Goal: Task Accomplishment & Management: Manage account settings

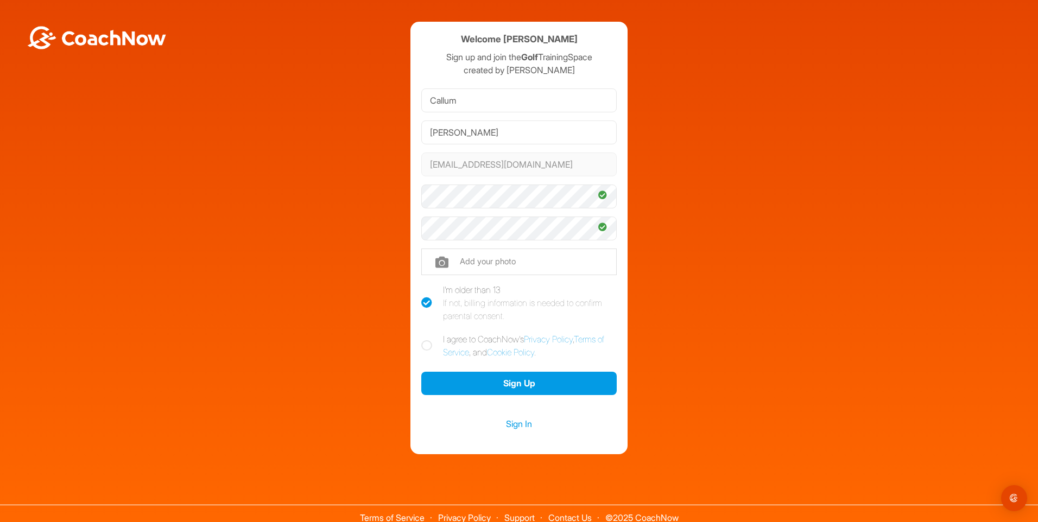
click at [423, 345] on icon at bounding box center [426, 346] width 11 height 11
click at [423, 340] on input "I agree to CoachNow's Privacy Policy , Terms of Service , and Cookie Policy ." at bounding box center [424, 336] width 7 height 7
checkbox input "true"
click at [438, 377] on button "Sign Up" at bounding box center [519, 383] width 196 height 23
click at [460, 100] on input "Callum" at bounding box center [519, 101] width 196 height 24
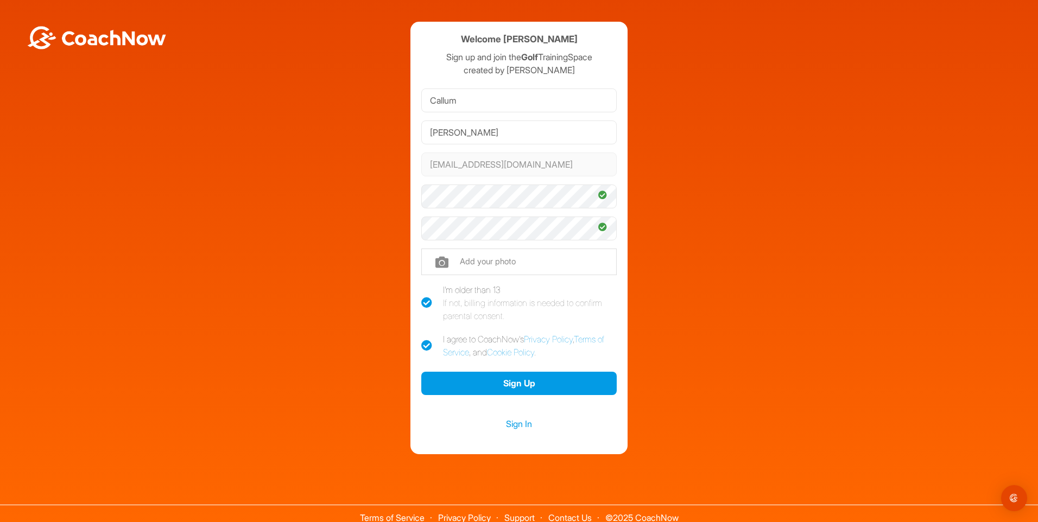
click at [364, 101] on div "Welcome Callum Chapple Sign up and join the Golf TrainingSpace created by Suzan…" at bounding box center [519, 238] width 1028 height 433
click at [482, 141] on input "Chapple" at bounding box center [519, 133] width 196 height 24
click at [348, 106] on div "Welcome Callum Chapple Sign up and join the Golf TrainingSpace created by Suzan…" at bounding box center [519, 238] width 1028 height 433
click at [496, 377] on button "Sign Up" at bounding box center [519, 383] width 196 height 23
click at [534, 382] on button "Sign Up" at bounding box center [519, 383] width 196 height 23
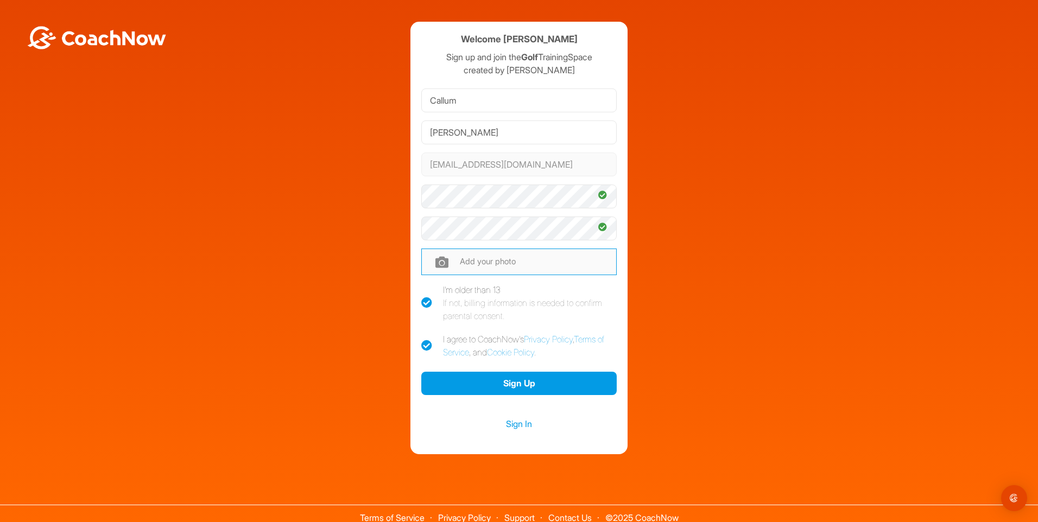
click at [495, 259] on input "file" at bounding box center [519, 262] width 196 height 26
type input "C:\fakepath\headshot.jpg"
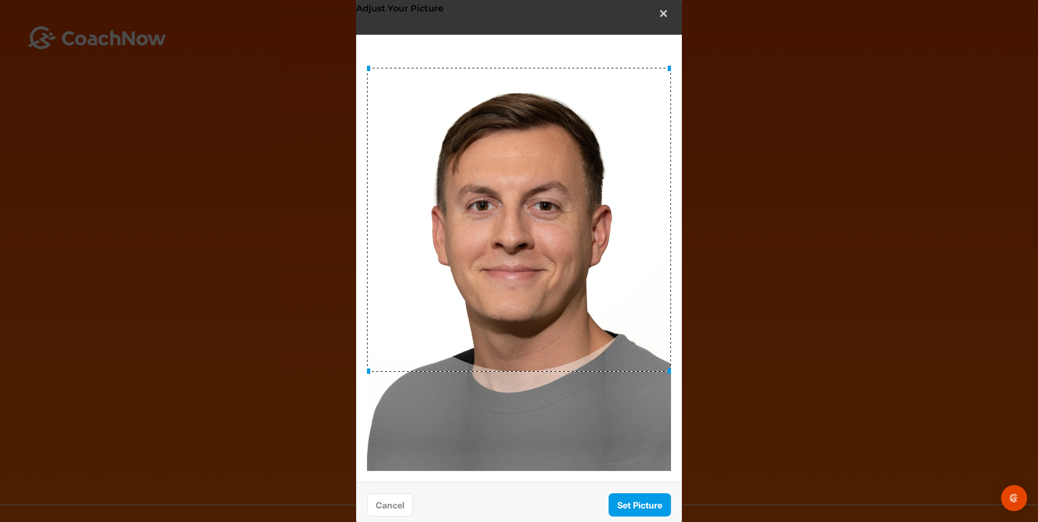
drag, startPoint x: 547, startPoint y: 224, endPoint x: 565, endPoint y: 185, distance: 42.8
click at [565, 185] on div at bounding box center [519, 220] width 304 height 304
click at [644, 505] on button "Set Picture" at bounding box center [640, 505] width 62 height 23
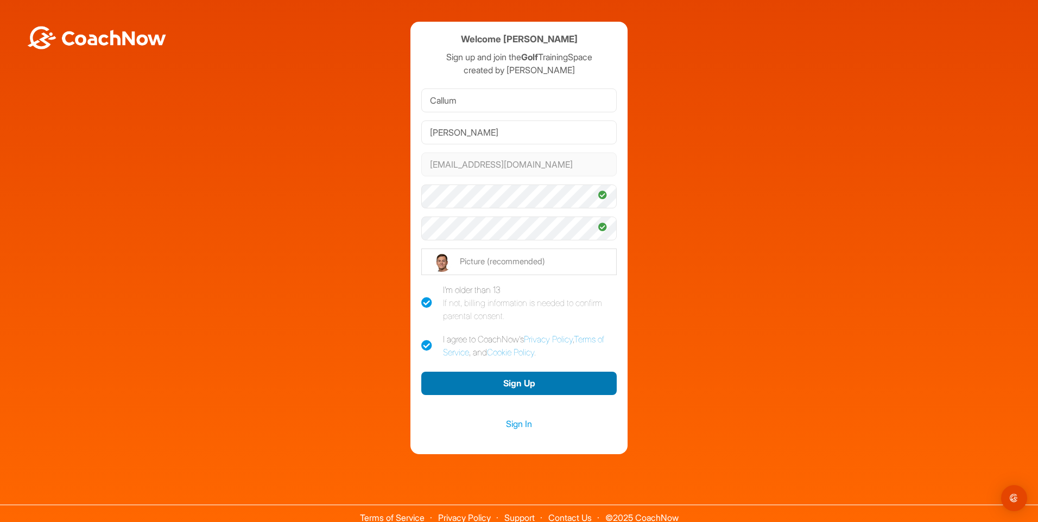
click at [515, 387] on button "Sign Up" at bounding box center [519, 383] width 196 height 23
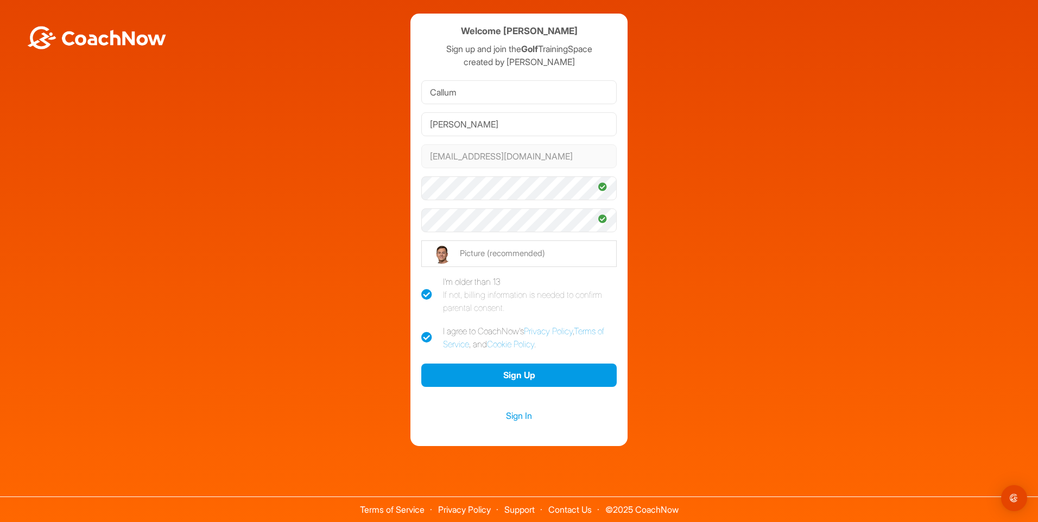
click at [422, 341] on icon at bounding box center [426, 337] width 11 height 11
click at [422, 332] on input "I agree to CoachNow's Privacy Policy , Terms of Service , and Cookie Policy ." at bounding box center [424, 328] width 7 height 7
click at [438, 373] on button "Sign Up" at bounding box center [519, 375] width 196 height 23
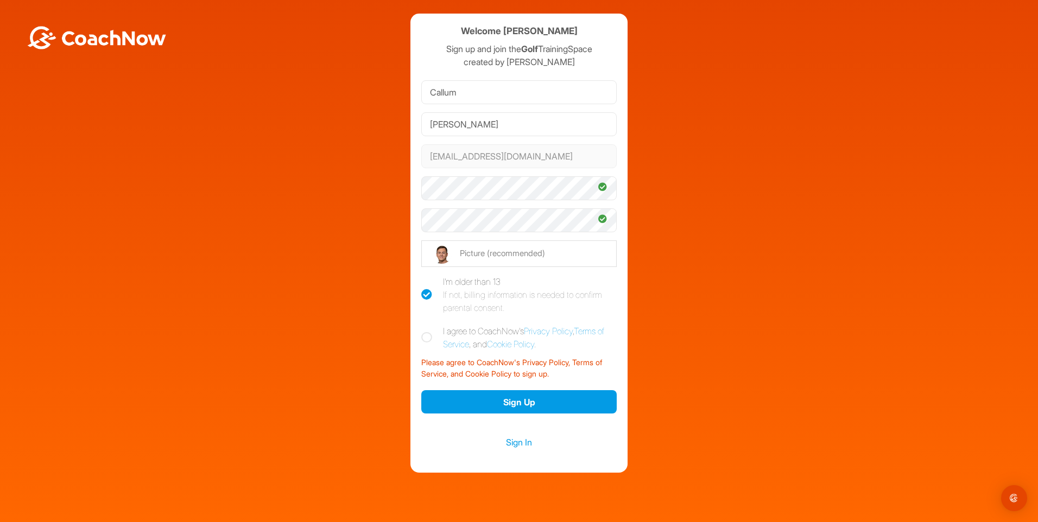
click at [421, 332] on icon at bounding box center [426, 337] width 11 height 11
click at [421, 332] on input "I agree to CoachNow's Privacy Policy , Terms of Service , and Cookie Policy ." at bounding box center [424, 328] width 7 height 7
checkbox input "true"
click at [456, 397] on button "Sign Up" at bounding box center [519, 401] width 196 height 23
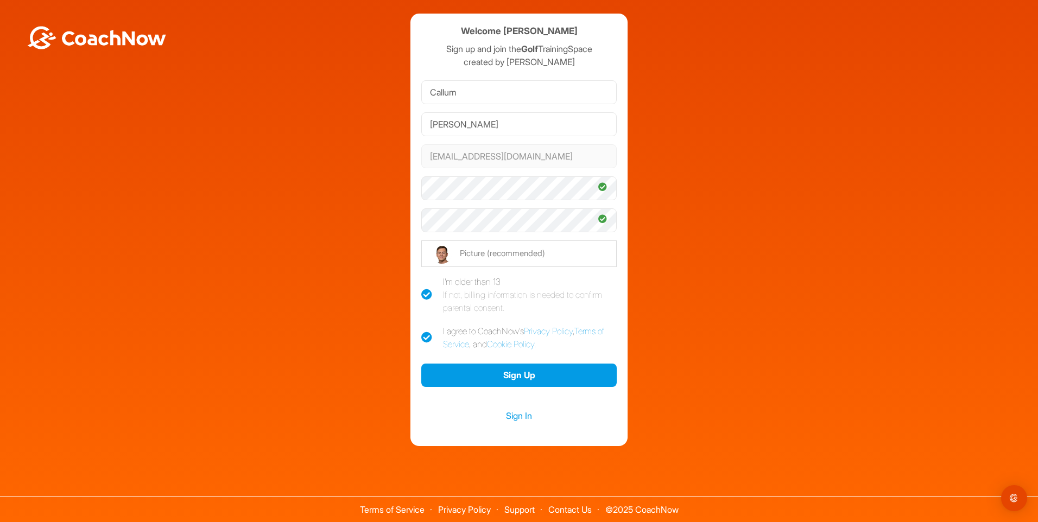
click at [102, 32] on img at bounding box center [96, 37] width 141 height 23
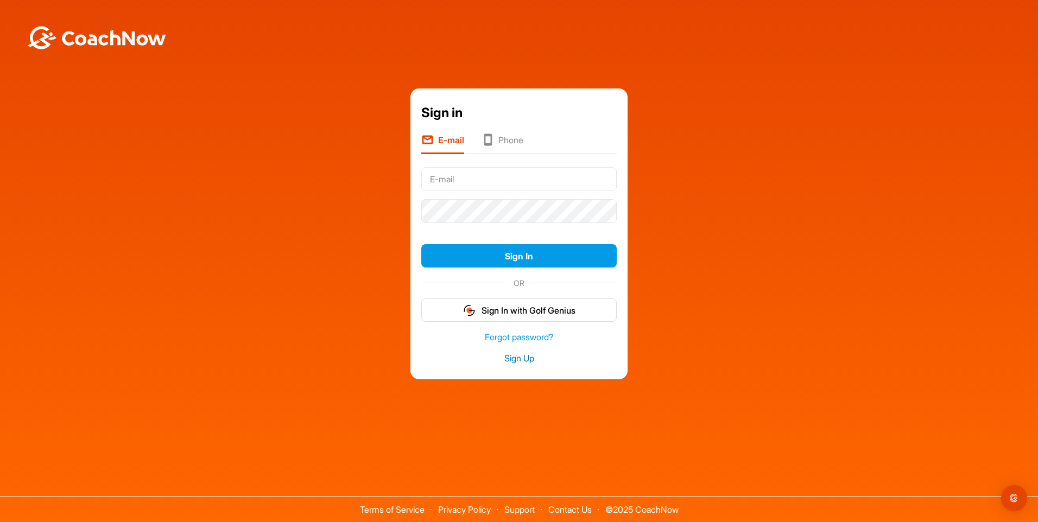
click at [522, 362] on link "Sign Up" at bounding box center [519, 358] width 196 height 12
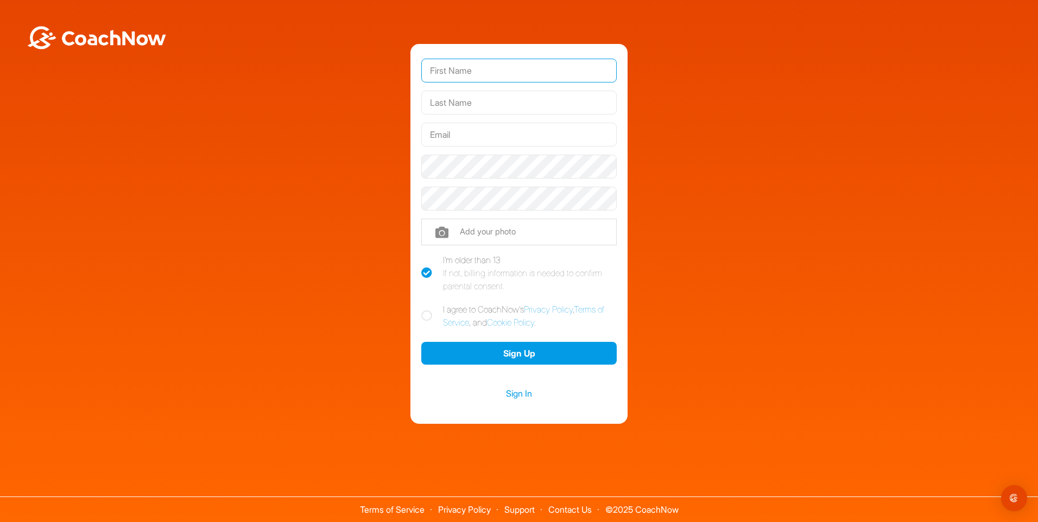
click at [462, 66] on input "text" at bounding box center [519, 71] width 196 height 24
type input "Callum"
type input "[PERSON_NAME]"
type input "[EMAIL_ADDRESS][DOMAIN_NAME]"
click at [434, 321] on label "I agree to CoachNow's Privacy Policy , Terms of Service , and Cookie Policy ." at bounding box center [519, 316] width 196 height 26
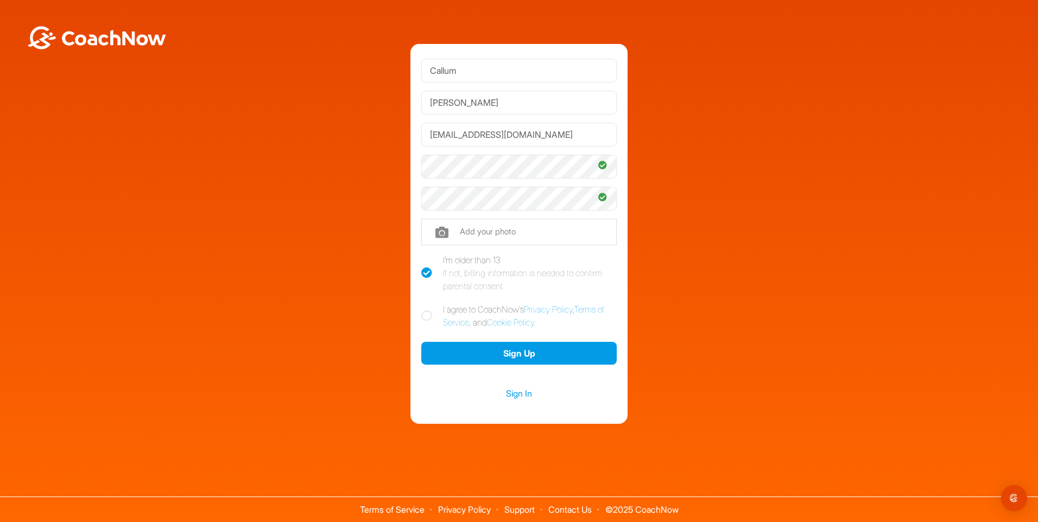
click at [429, 310] on input "I agree to CoachNow's Privacy Policy , Terms of Service , and Cookie Policy ." at bounding box center [424, 306] width 7 height 7
checkbox input "true"
click at [444, 347] on button "Sign Up" at bounding box center [519, 353] width 196 height 23
click at [444, 235] on input "file" at bounding box center [519, 232] width 196 height 26
type input "C:\fakepath\headshot.jpg"
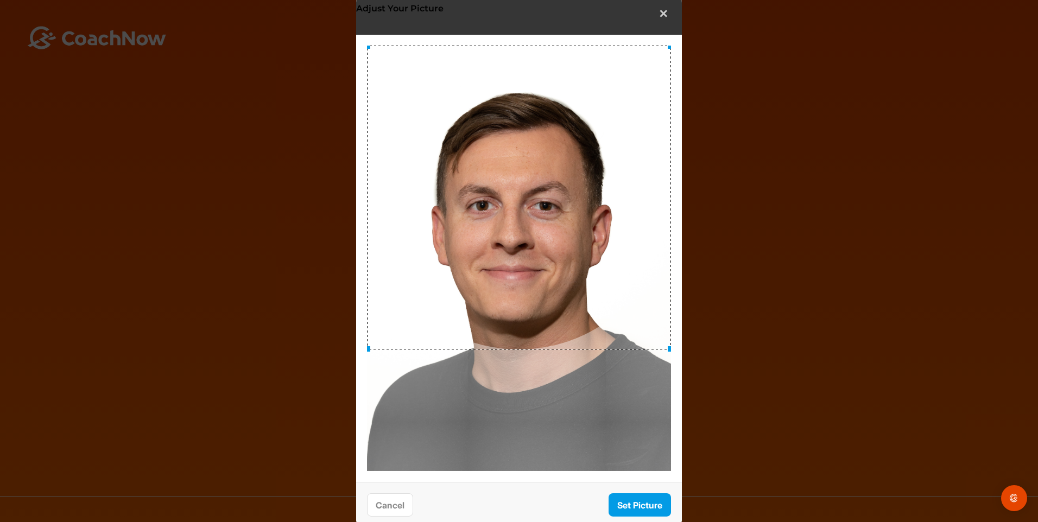
drag, startPoint x: 545, startPoint y: 249, endPoint x: 558, endPoint y: 124, distance: 125.7
click at [558, 124] on div at bounding box center [519, 198] width 304 height 304
drag, startPoint x: 562, startPoint y: 139, endPoint x: 559, endPoint y: 161, distance: 22.4
click at [559, 161] on div at bounding box center [519, 199] width 304 height 304
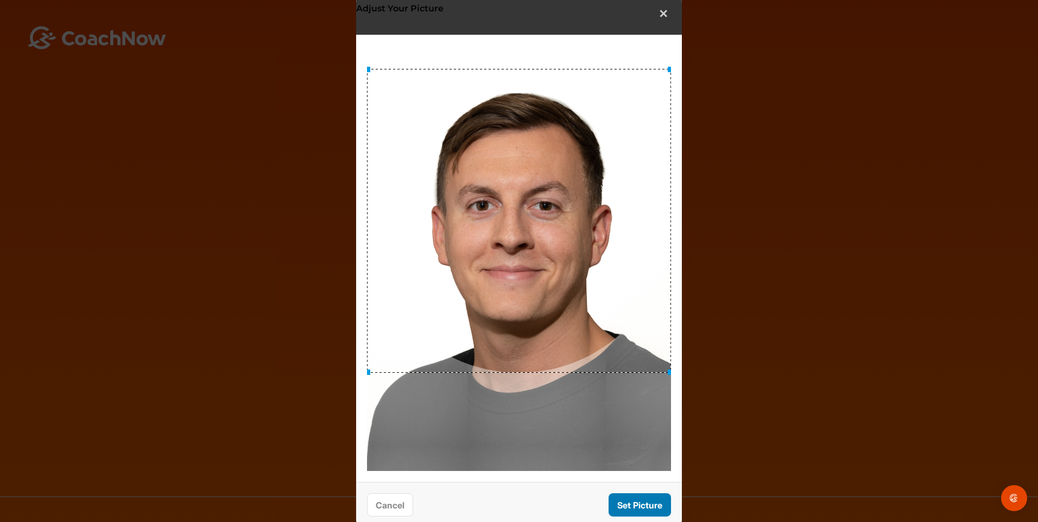
click at [633, 502] on button "Set Picture" at bounding box center [640, 505] width 62 height 23
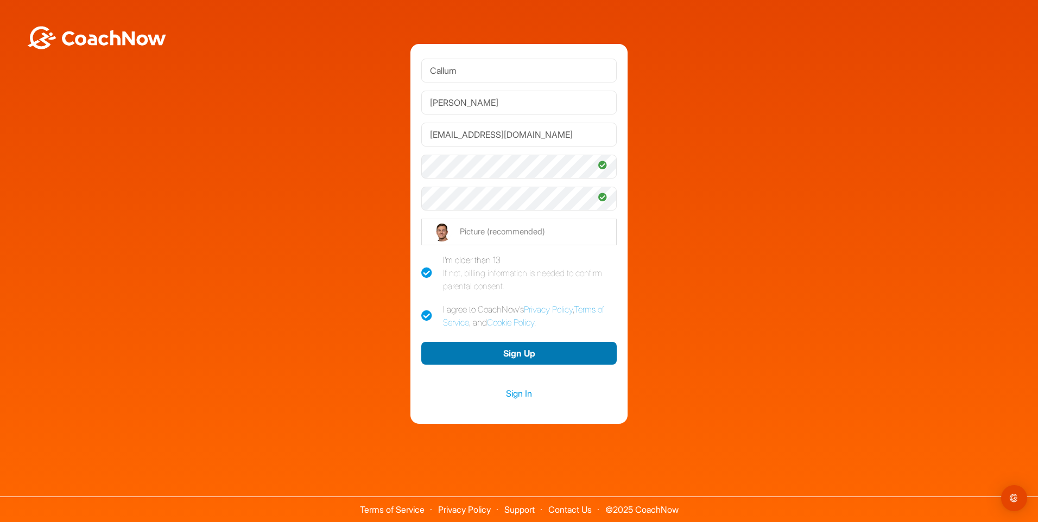
click at [509, 354] on button "Sign Up" at bounding box center [519, 353] width 196 height 23
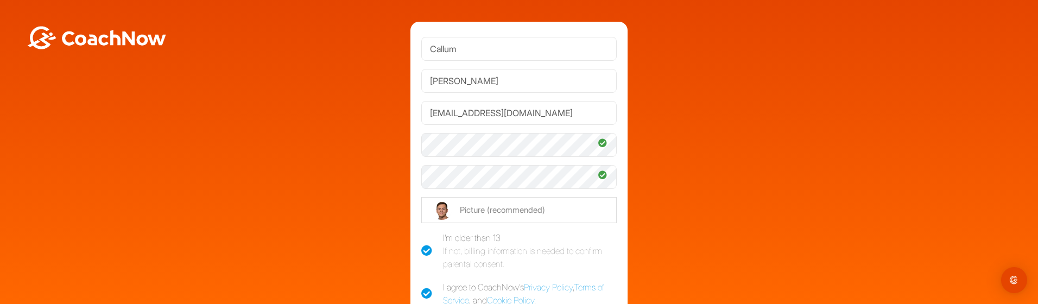
scroll to position [174, 0]
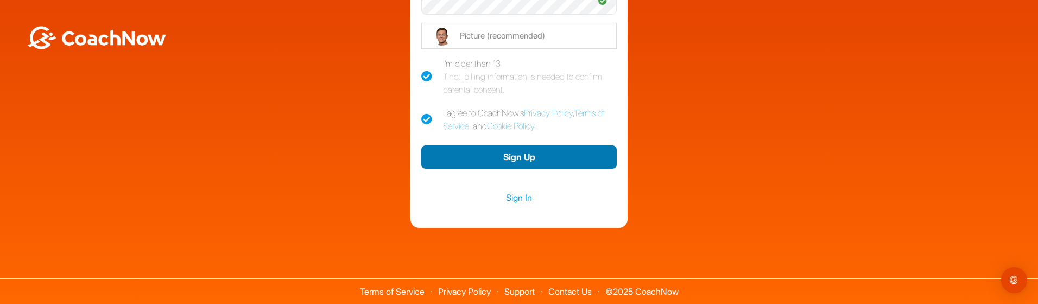
click at [450, 154] on button "Sign Up" at bounding box center [519, 157] width 196 height 23
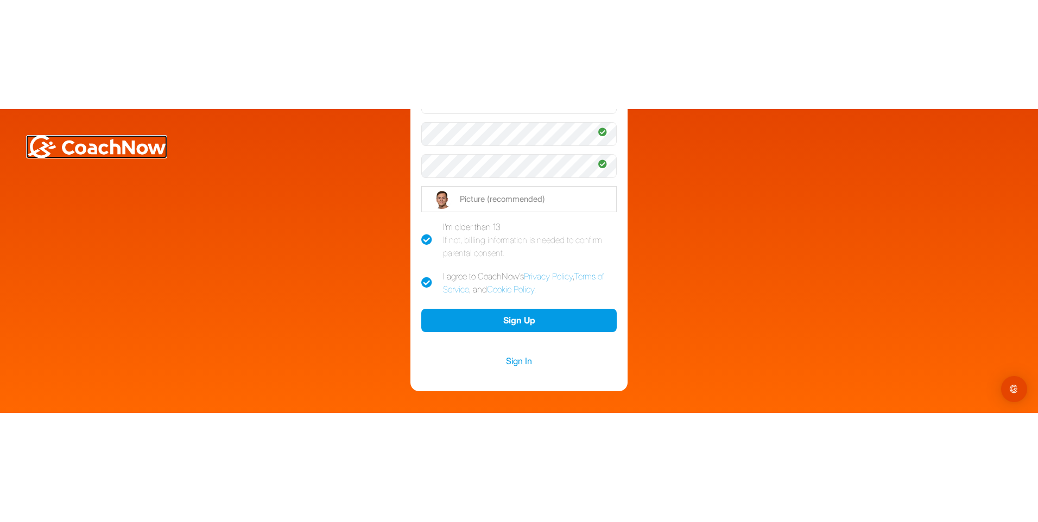
scroll to position [0, 0]
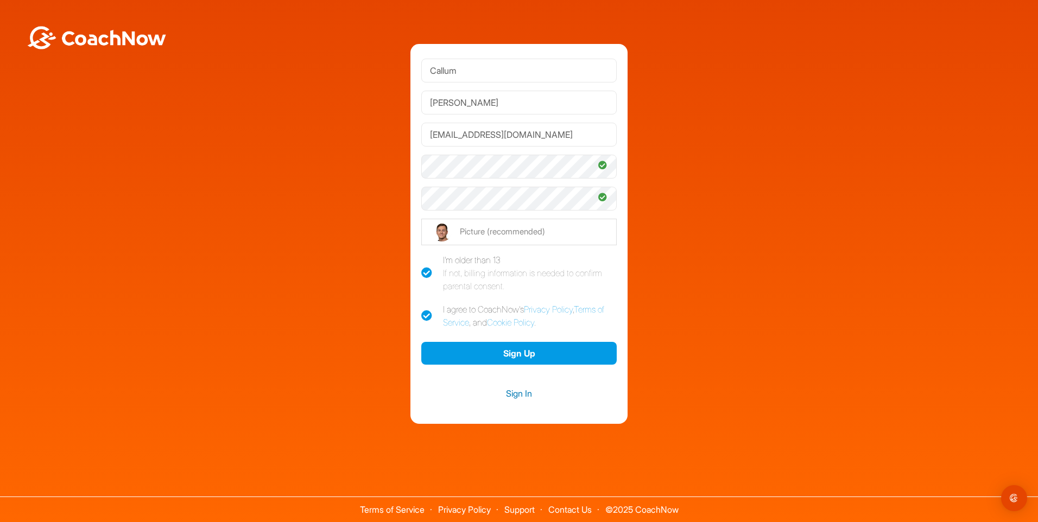
click at [517, 394] on link "Sign In" at bounding box center [519, 394] width 196 height 14
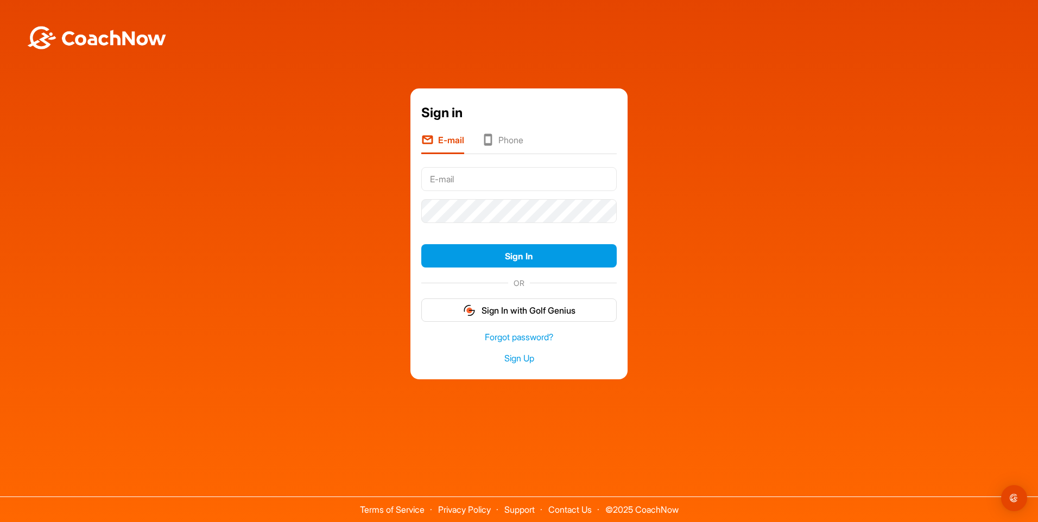
click at [467, 182] on input "text" at bounding box center [519, 179] width 196 height 24
type input "[EMAIL_ADDRESS][DOMAIN_NAME]"
click at [421, 244] on button "Sign In" at bounding box center [519, 255] width 196 height 23
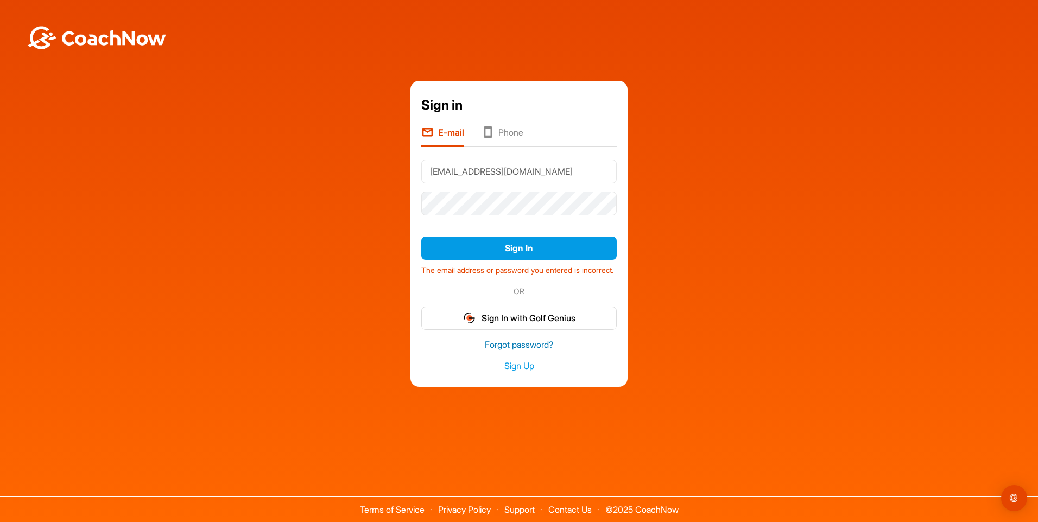
click at [519, 351] on link "Forgot password?" at bounding box center [519, 345] width 196 height 12
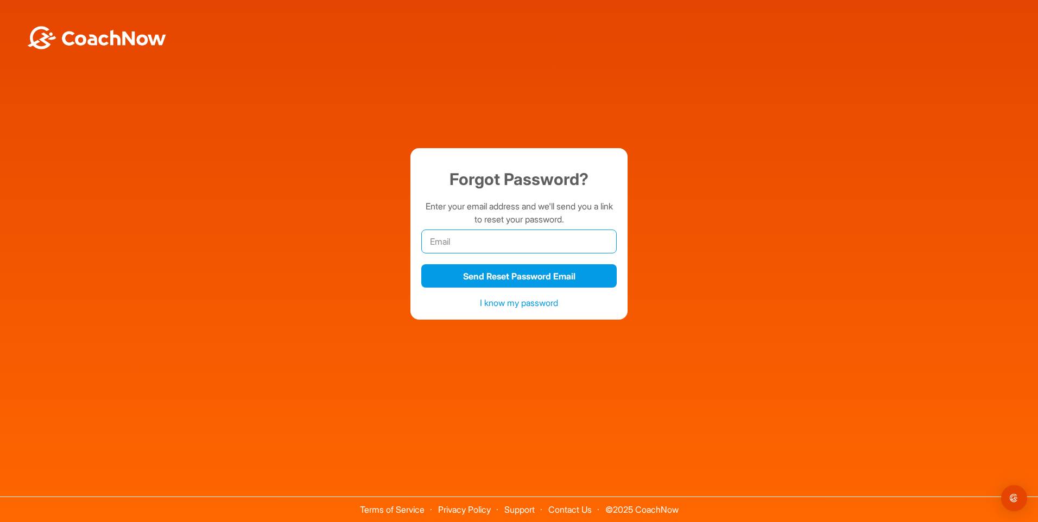
click at [506, 247] on input "email" at bounding box center [519, 242] width 196 height 24
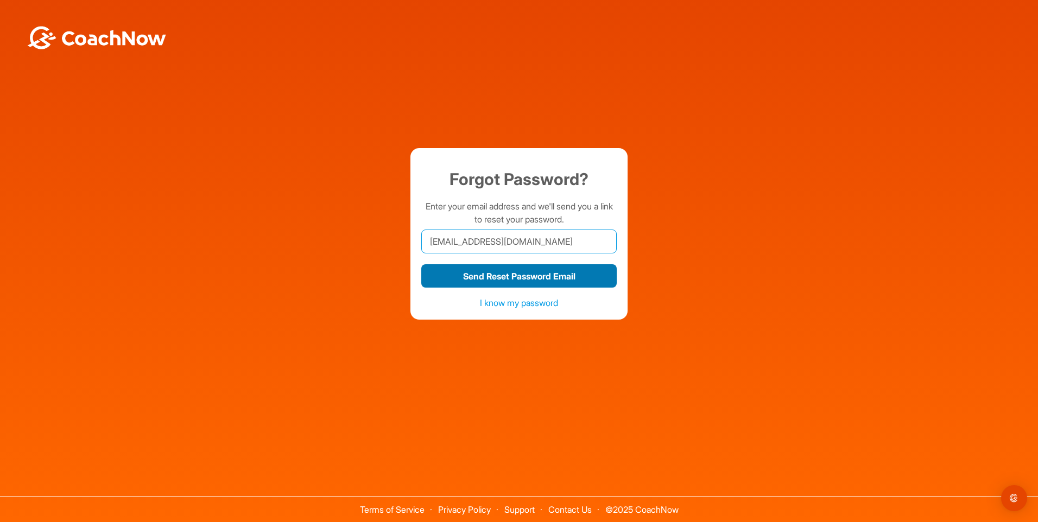
type input "[EMAIL_ADDRESS][DOMAIN_NAME]"
click at [520, 277] on button "Send Reset Password Email" at bounding box center [519, 275] width 196 height 23
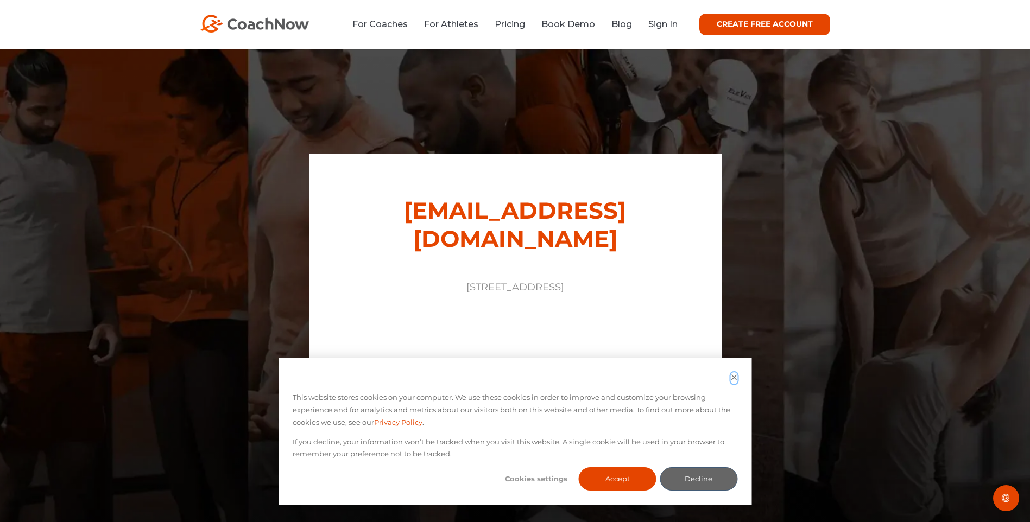
click at [734, 376] on icon "Dismiss cookie banner" at bounding box center [733, 377] width 7 height 7
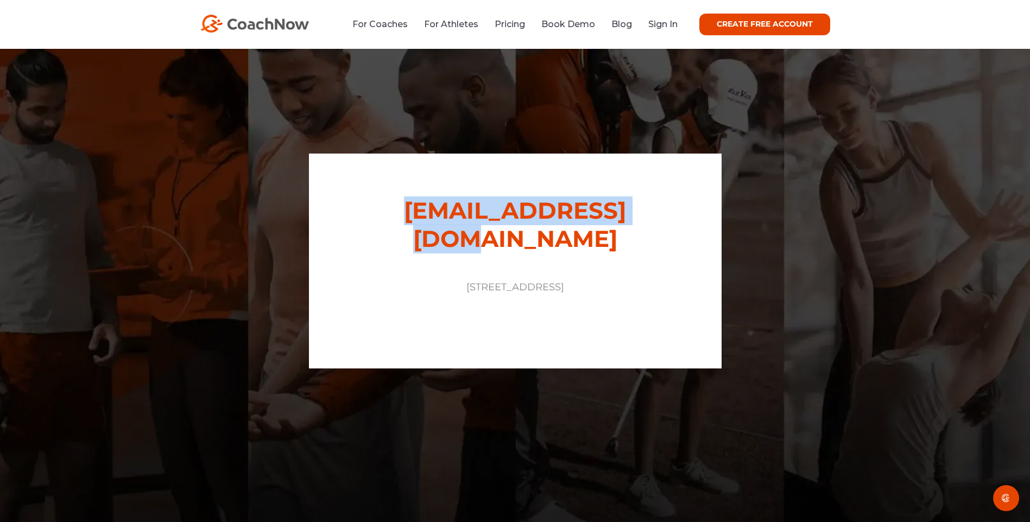
drag, startPoint x: 657, startPoint y: 227, endPoint x: 370, endPoint y: 221, distance: 286.3
click at [370, 221] on h1 "support@coachnow.io" at bounding box center [515, 225] width 320 height 56
copy link "support@coachnow.io"
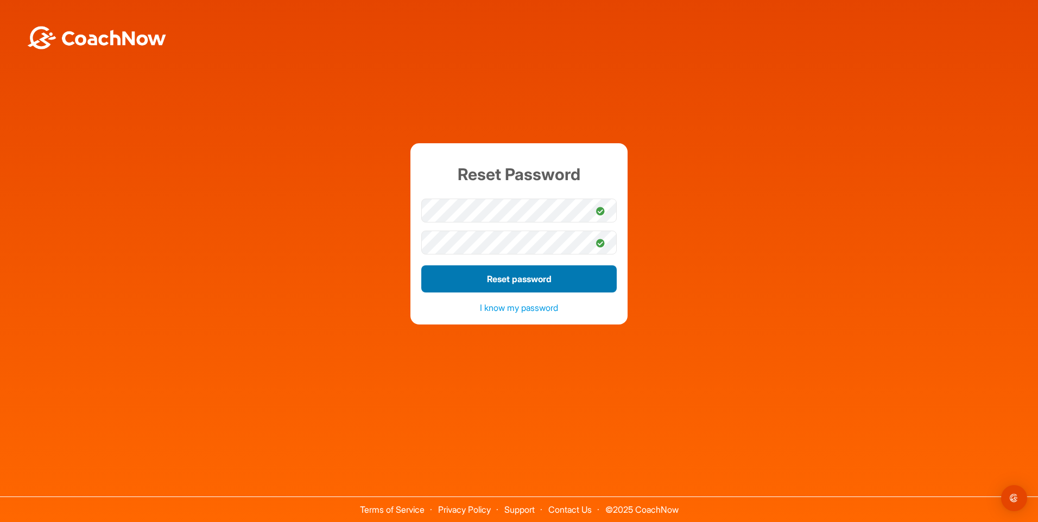
click at [485, 287] on button "Reset password" at bounding box center [519, 279] width 196 height 27
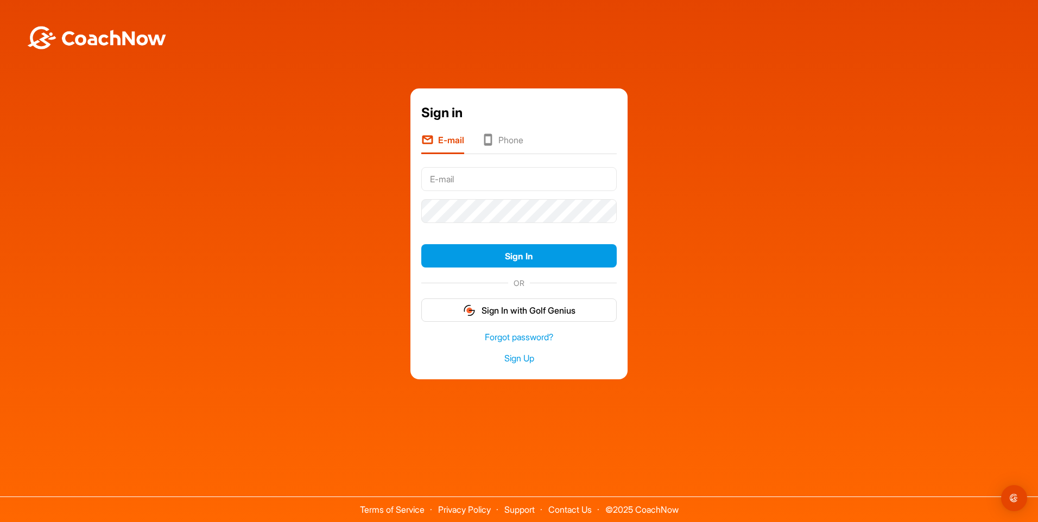
click at [462, 183] on input "text" at bounding box center [519, 179] width 196 height 24
type input "[EMAIL_ADDRESS][DOMAIN_NAME]"
click at [421, 244] on button "Sign In" at bounding box center [519, 255] width 196 height 23
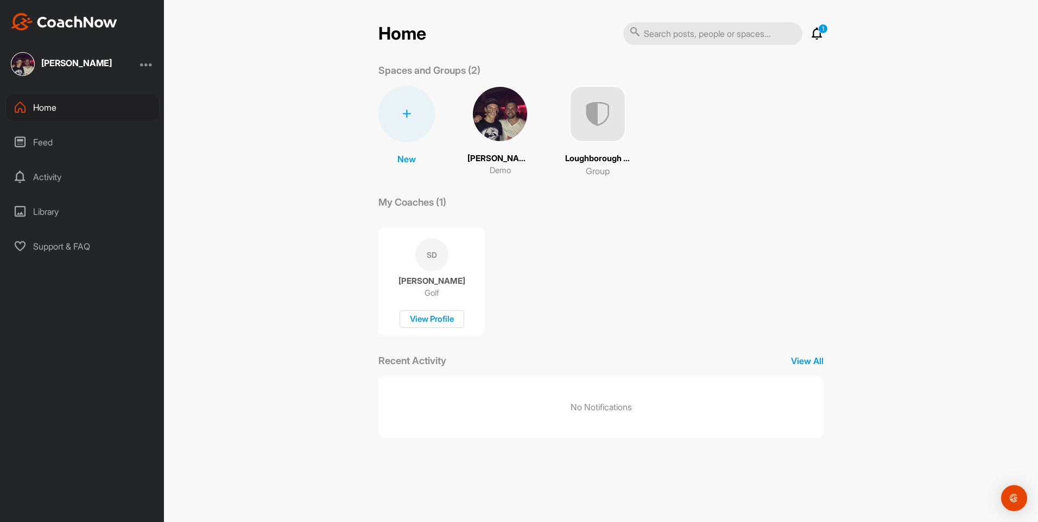
click at [500, 121] on img at bounding box center [500, 114] width 56 height 56
click at [588, 109] on img at bounding box center [598, 114] width 56 height 56
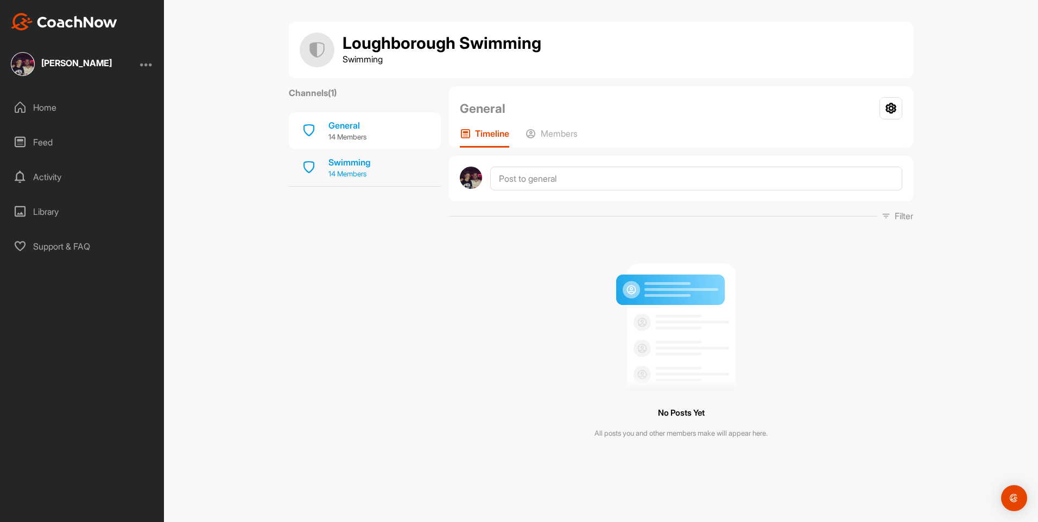
click at [377, 168] on div "Swimming 14 Members" at bounding box center [365, 167] width 152 height 37
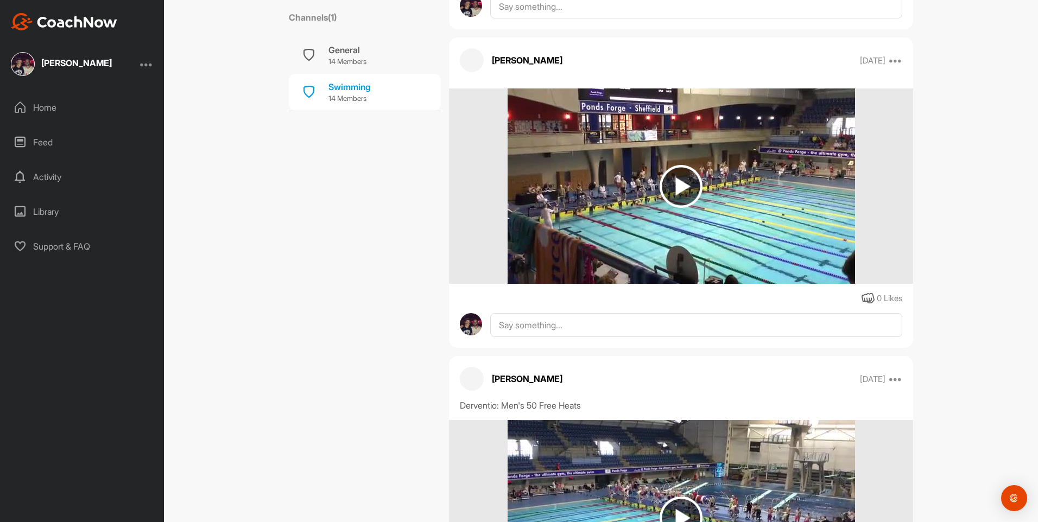
scroll to position [4210, 0]
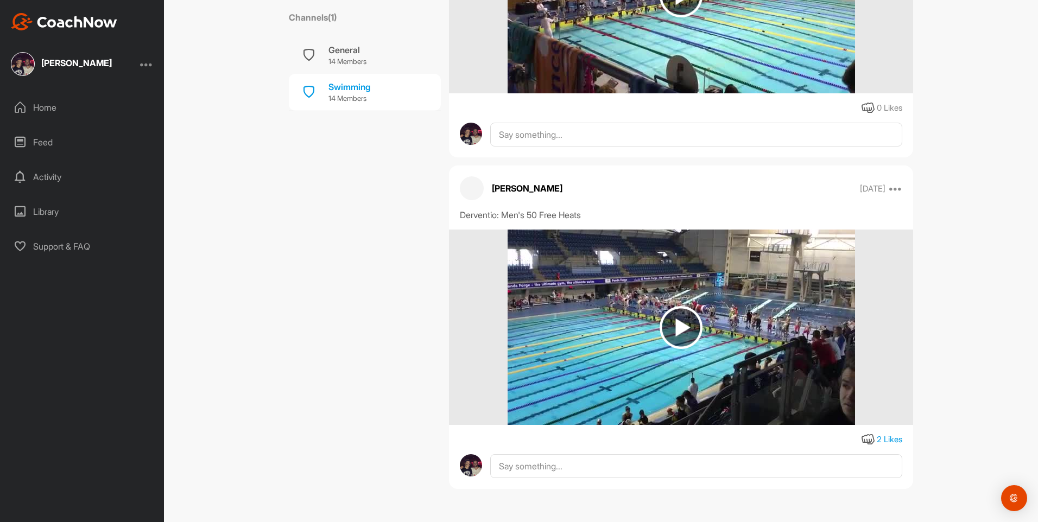
click at [57, 106] on div "Home" at bounding box center [82, 107] width 153 height 27
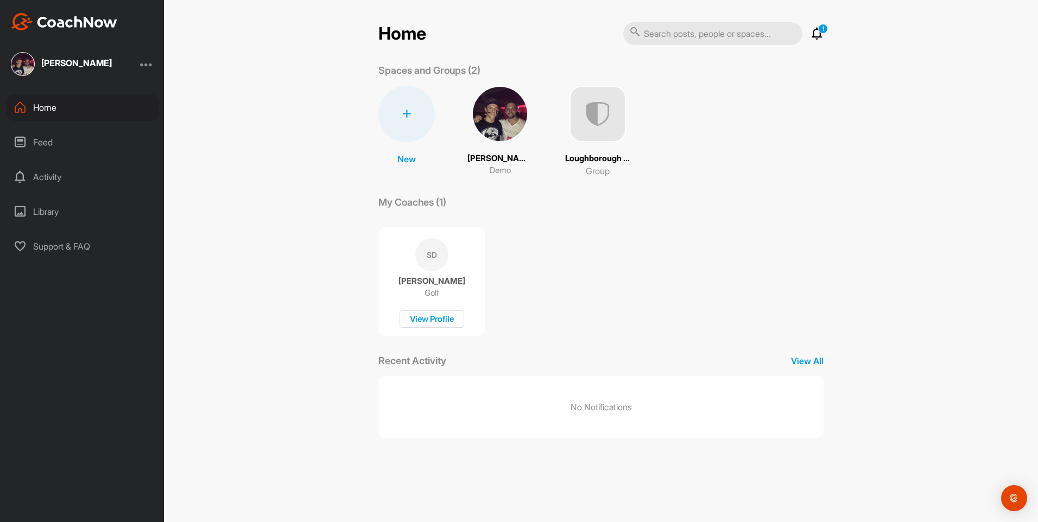
click at [427, 255] on div "SD" at bounding box center [431, 254] width 33 height 33
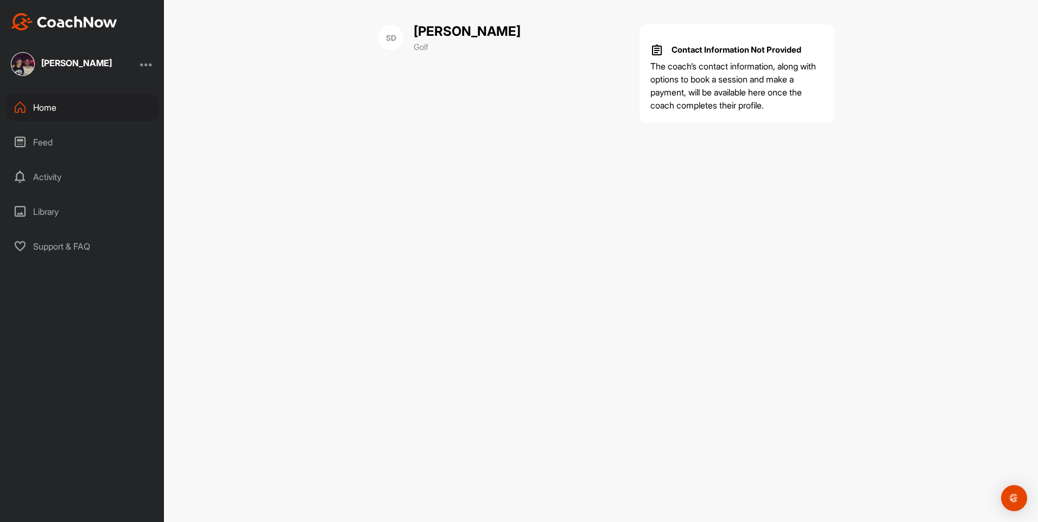
click at [62, 113] on div "Home" at bounding box center [82, 107] width 153 height 27
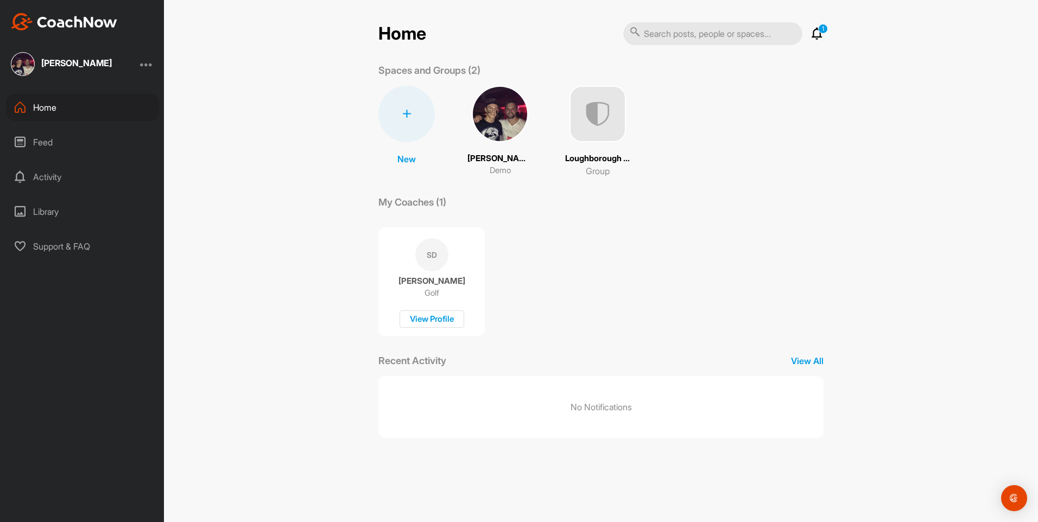
click at [71, 148] on div "Feed" at bounding box center [82, 142] width 153 height 27
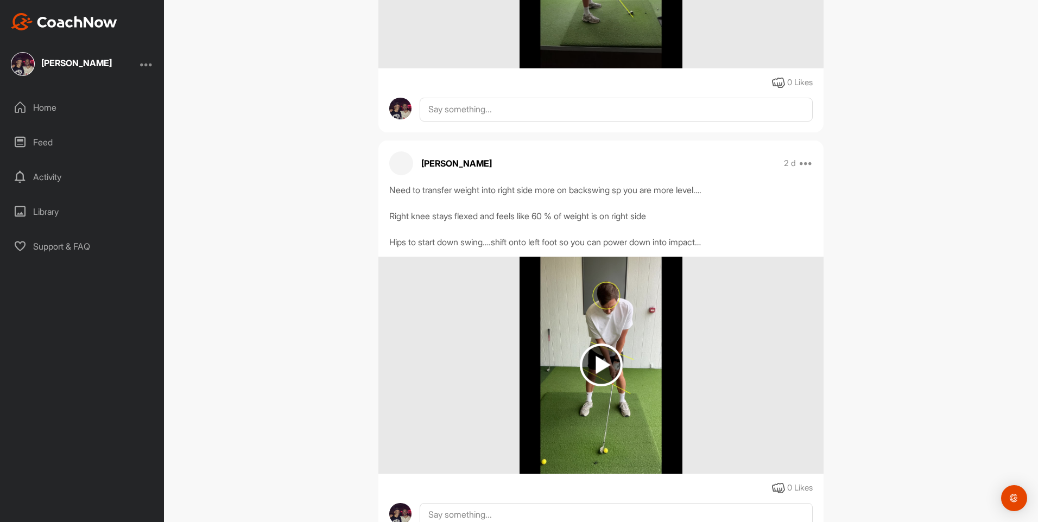
scroll to position [864, 0]
